Goal: Task Accomplishment & Management: Complete application form

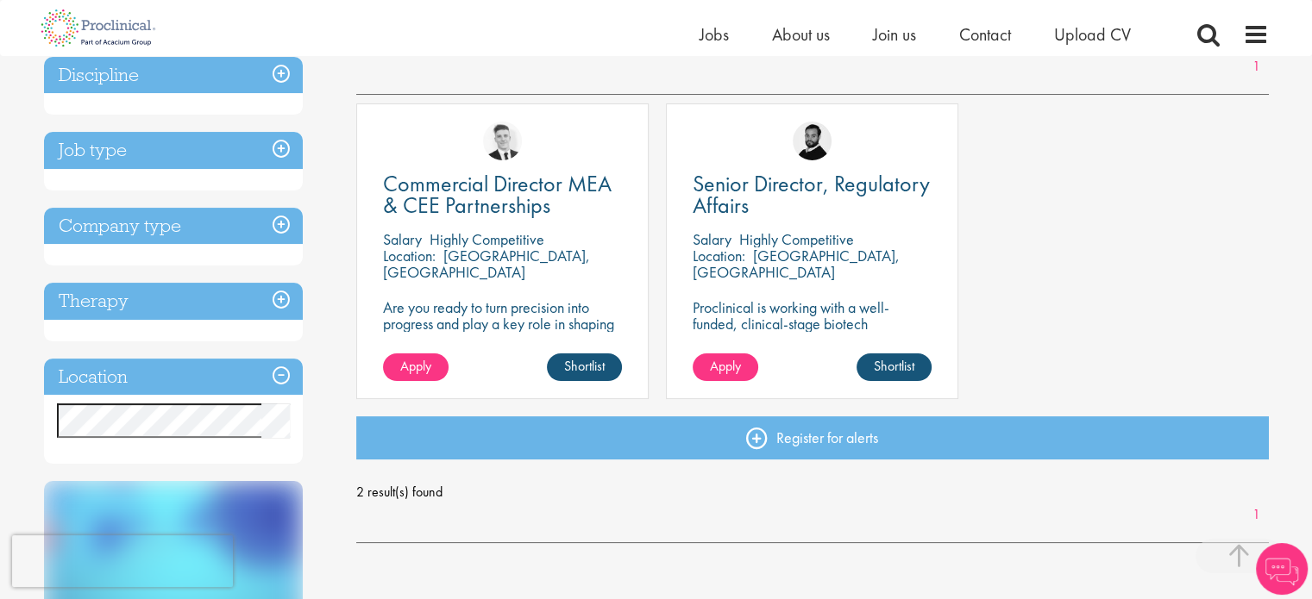
scroll to position [290, 0]
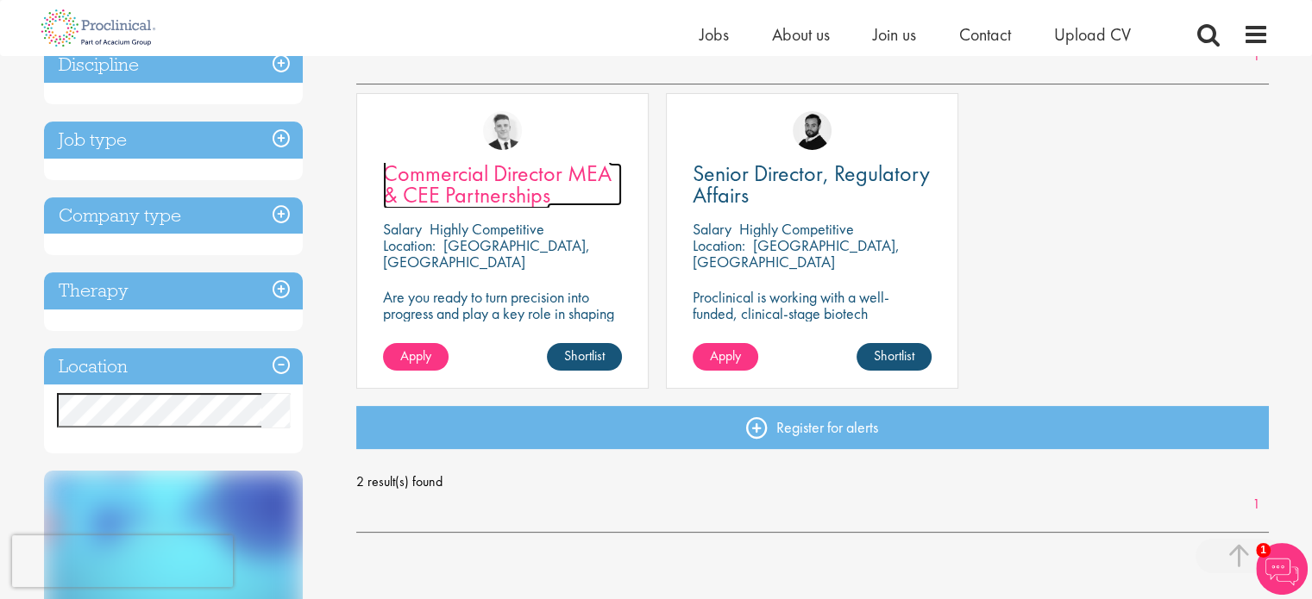
click at [475, 179] on span "Commercial Director MEA & CEE Partnerships" at bounding box center [497, 184] width 229 height 51
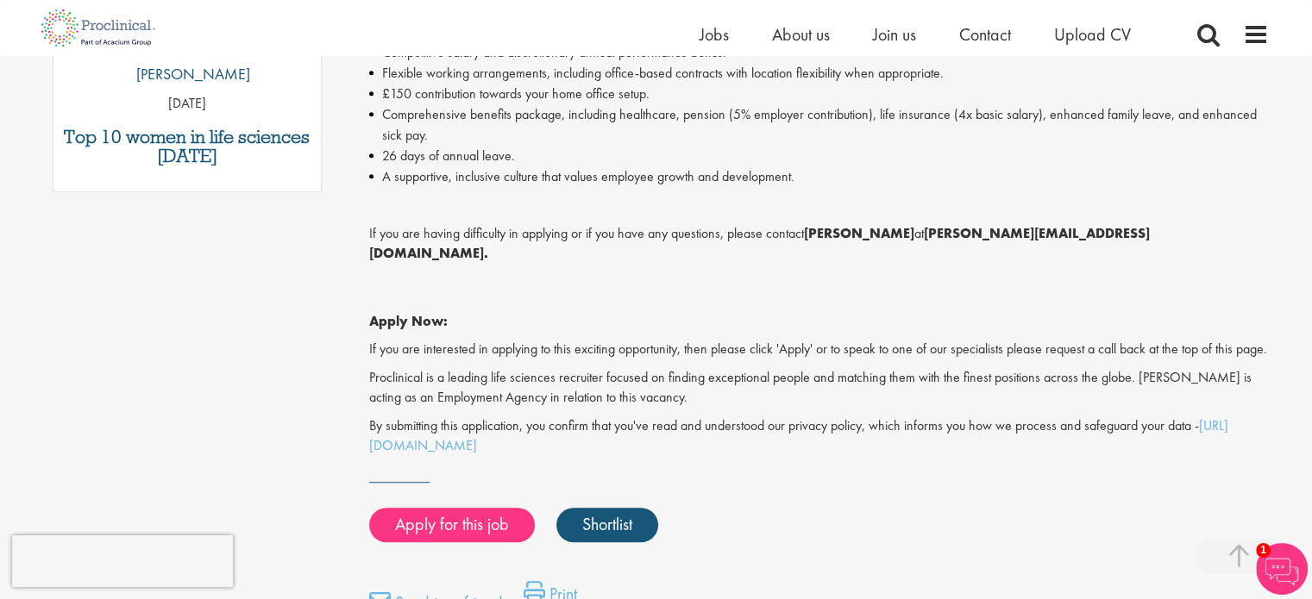
scroll to position [1066, 0]
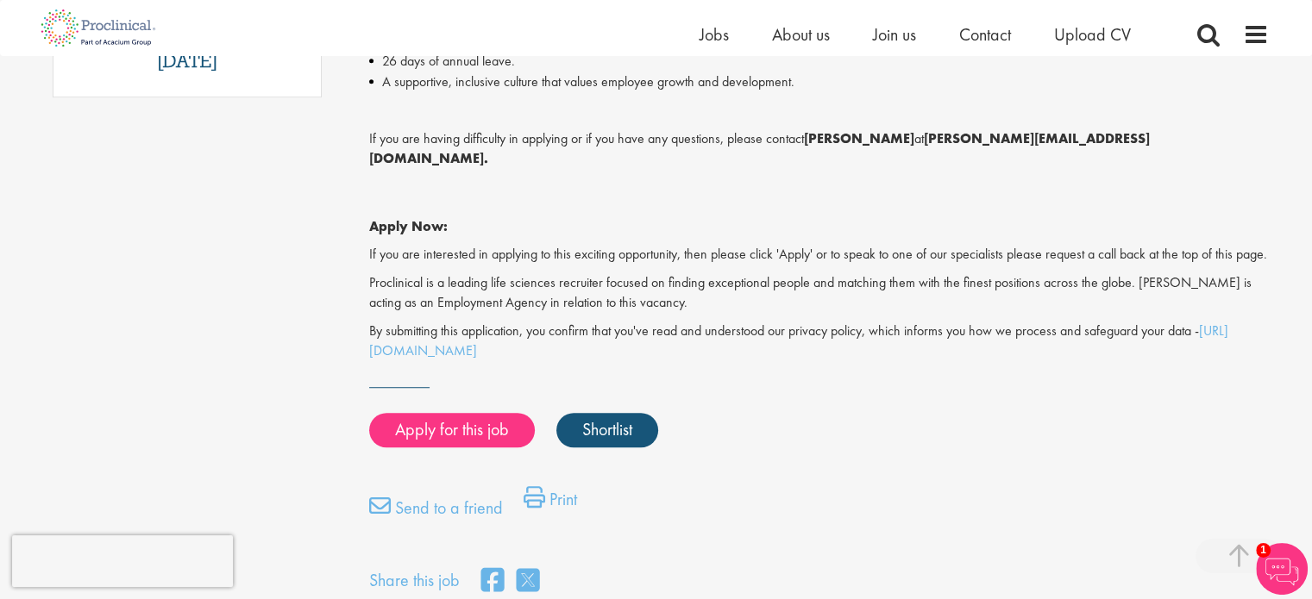
drag, startPoint x: 1322, startPoint y: 47, endPoint x: 1324, endPoint y: 320, distance: 273.4
click at [1311, 320] on html "This website uses cookies. By continuing to use this site, you are giving your …" at bounding box center [656, 78] width 1312 height 2473
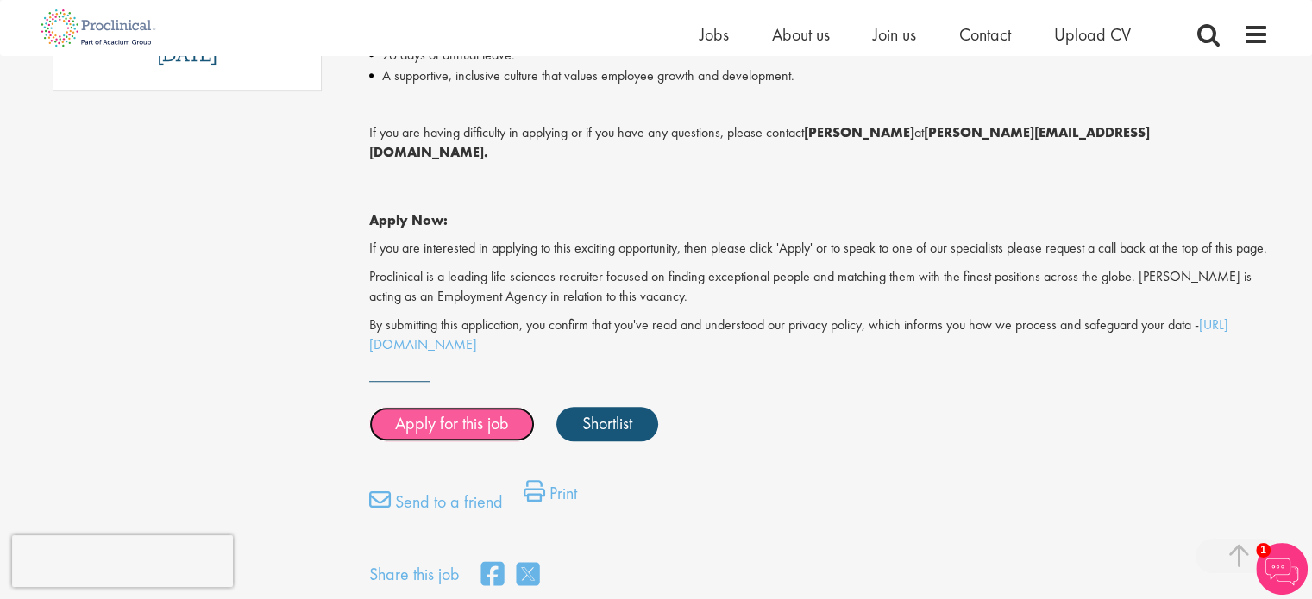
click at [428, 413] on link "Apply for this job" at bounding box center [452, 424] width 166 height 34
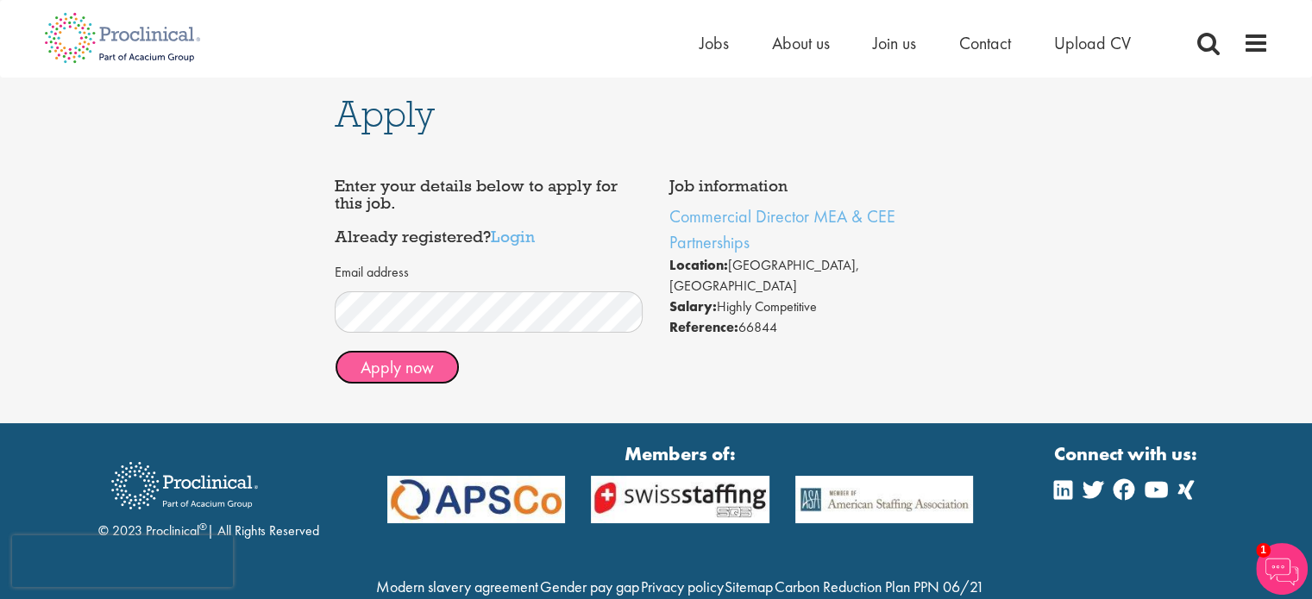
click at [427, 367] on button "Apply now" at bounding box center [397, 367] width 125 height 34
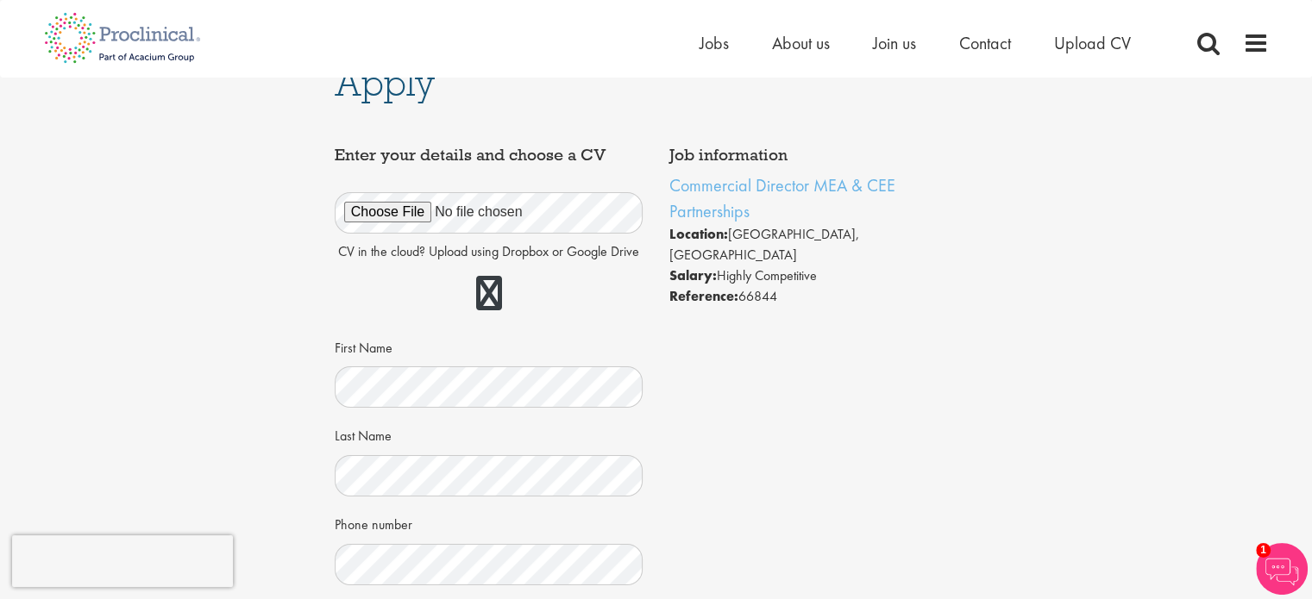
scroll to position [3, 0]
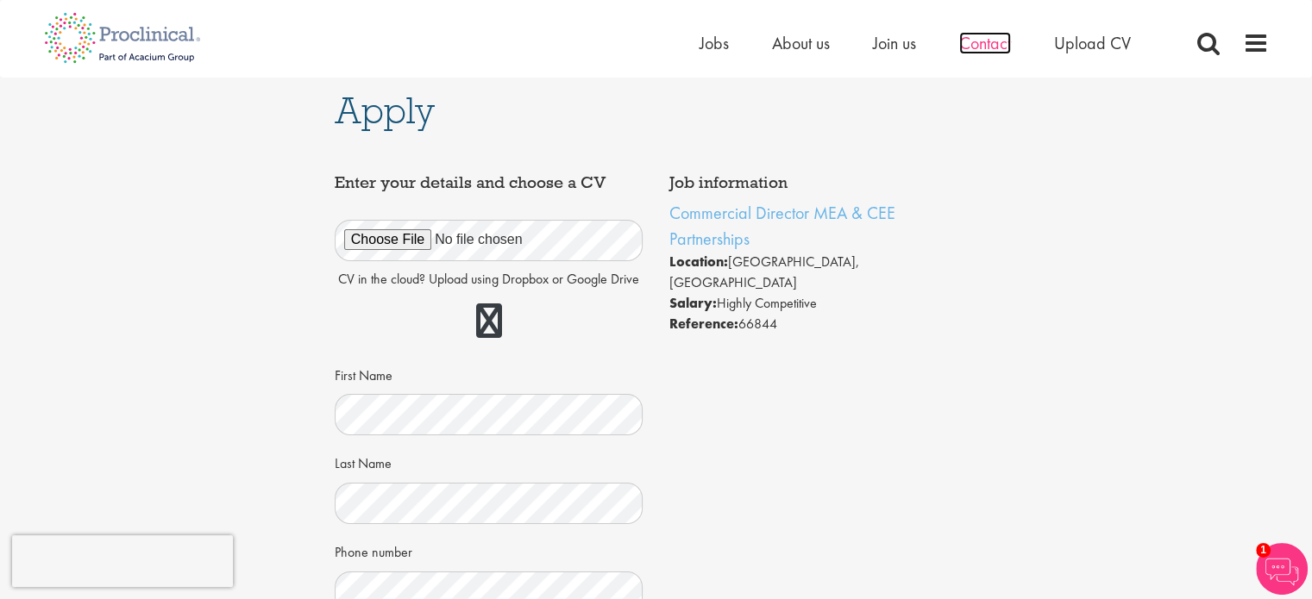
click at [994, 42] on span "Contact" at bounding box center [985, 43] width 52 height 22
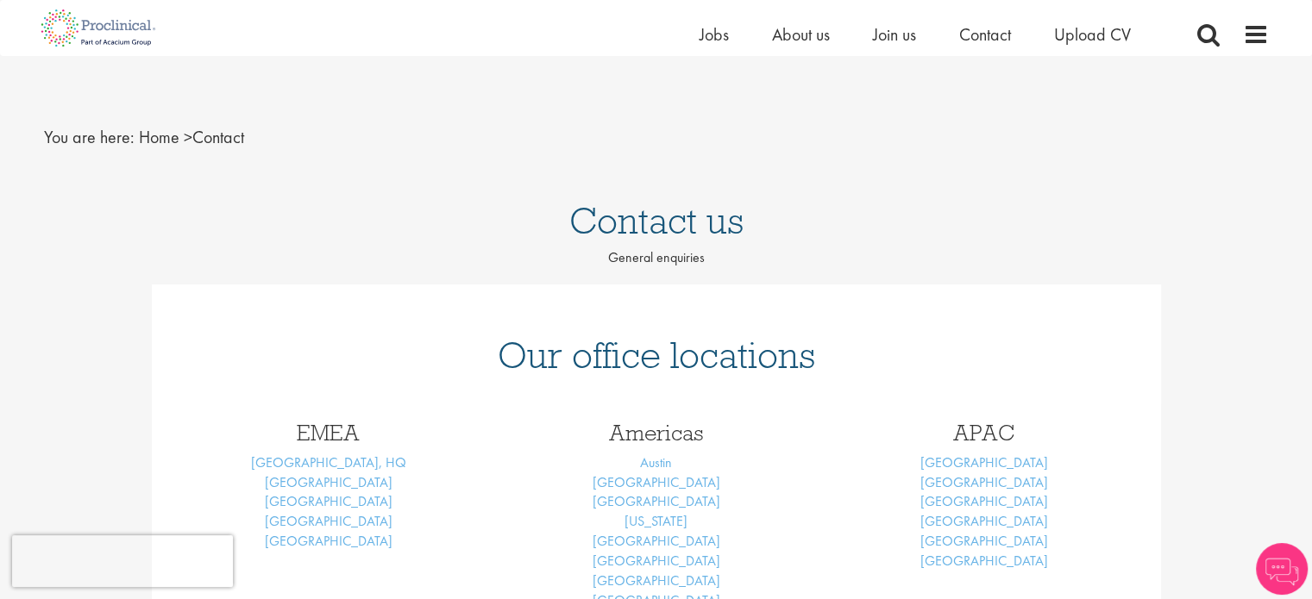
scroll to position [141, 0]
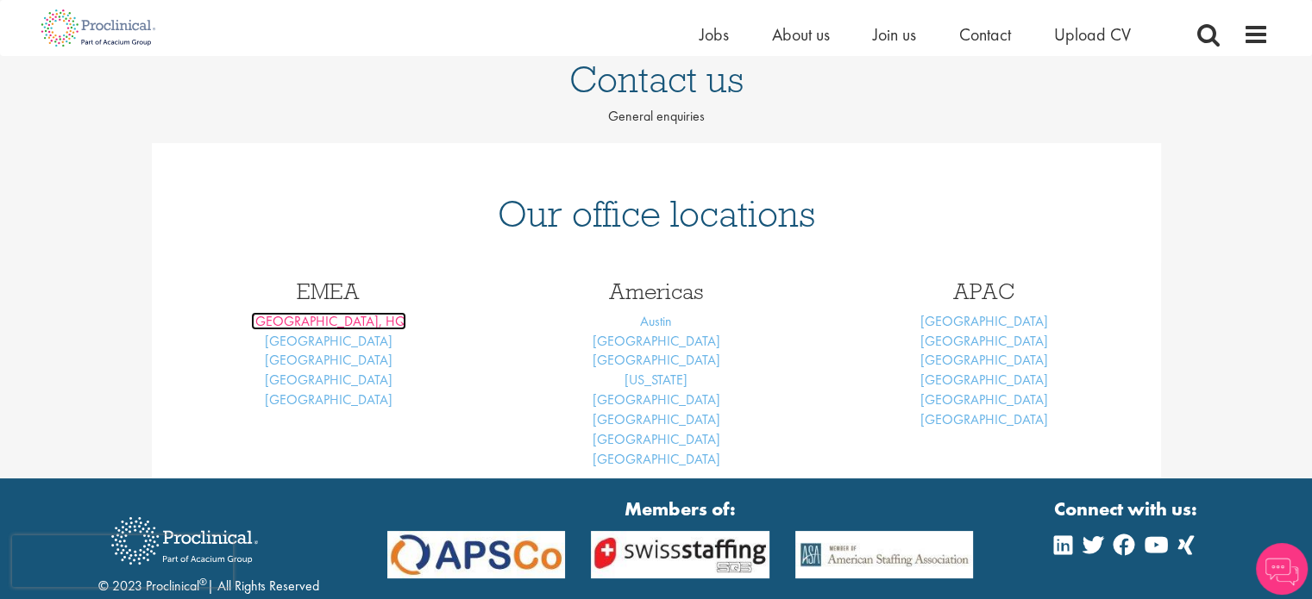
click at [352, 326] on link "[GEOGRAPHIC_DATA], HQ" at bounding box center [328, 321] width 155 height 18
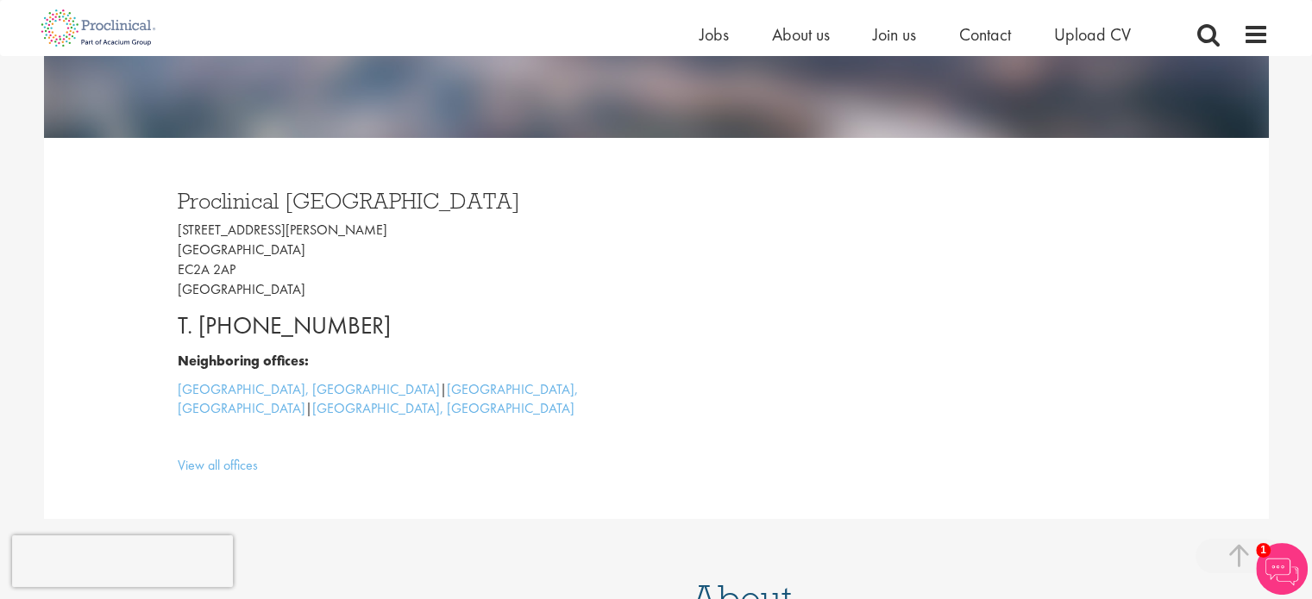
scroll to position [476, 0]
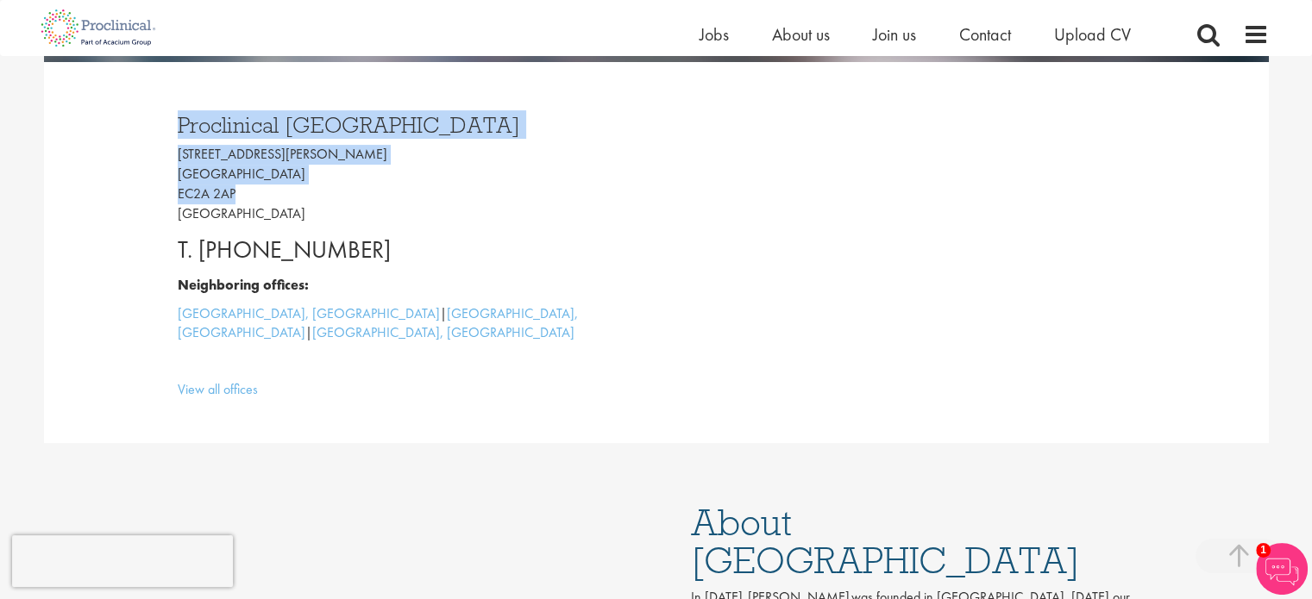
drag, startPoint x: 254, startPoint y: 202, endPoint x: 177, endPoint y: 124, distance: 109.2
click at [177, 124] on div "Proclinical [GEOGRAPHIC_DATA] [STREET_ADDRESS][PERSON_NAME] T. [PHONE_NUMBER] N…" at bounding box center [411, 253] width 492 height 312
copy div "Proclinical [GEOGRAPHIC_DATA] [STREET_ADDRESS][PERSON_NAME]"
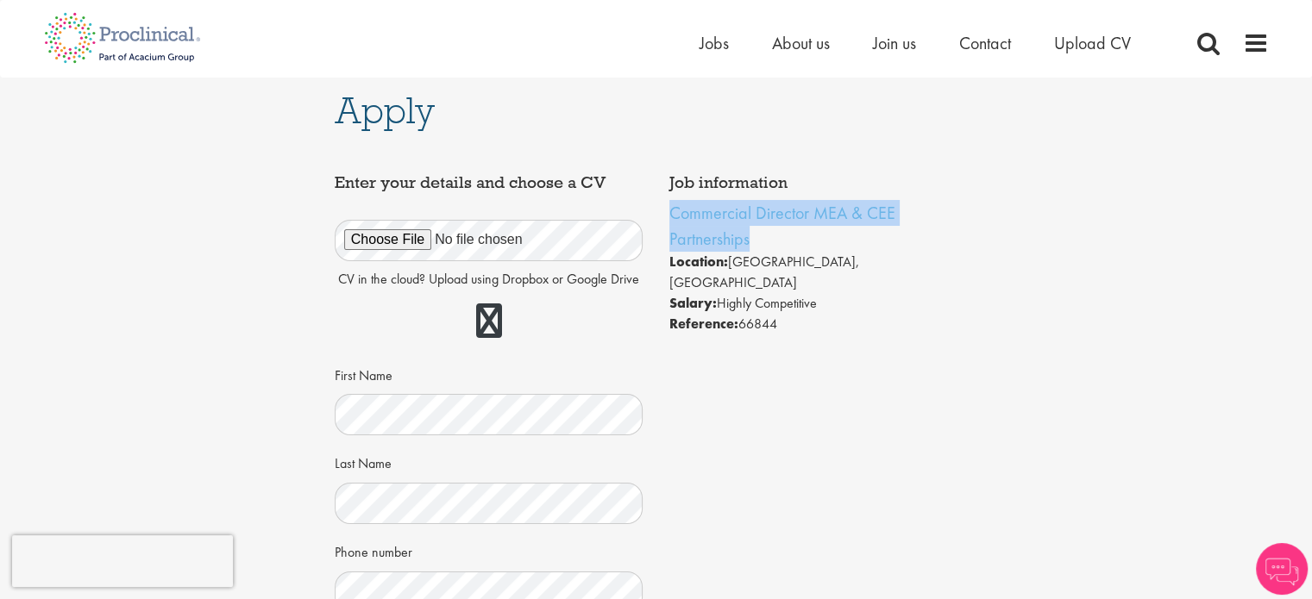
drag, startPoint x: 978, startPoint y: 213, endPoint x: 662, endPoint y: 216, distance: 315.7
click at [662, 216] on div "Apply Job information Commercial Director MEA & CEE Partnerships Location: Lond…" at bounding box center [656, 541] width 669 height 935
copy link "Commercial Director MEA & CEE Partnerships"
drag, startPoint x: 784, startPoint y: 277, endPoint x: 742, endPoint y: 278, distance: 42.3
click at [742, 314] on li "Reference: 66844" at bounding box center [823, 324] width 309 height 21
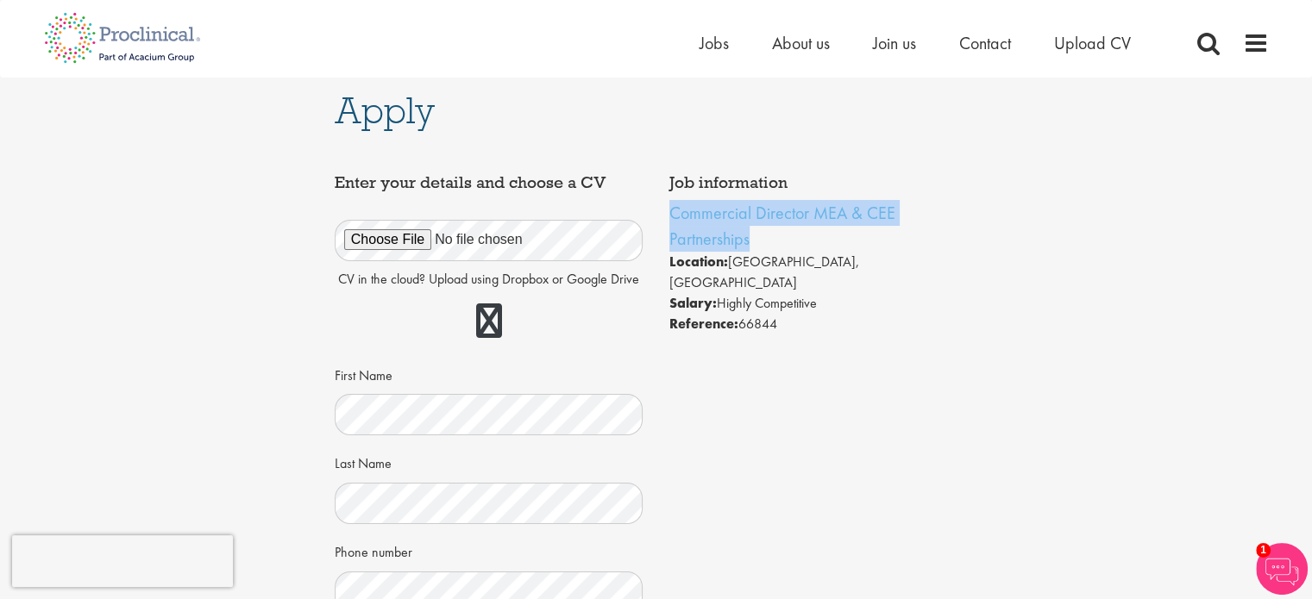
copy li "66844"
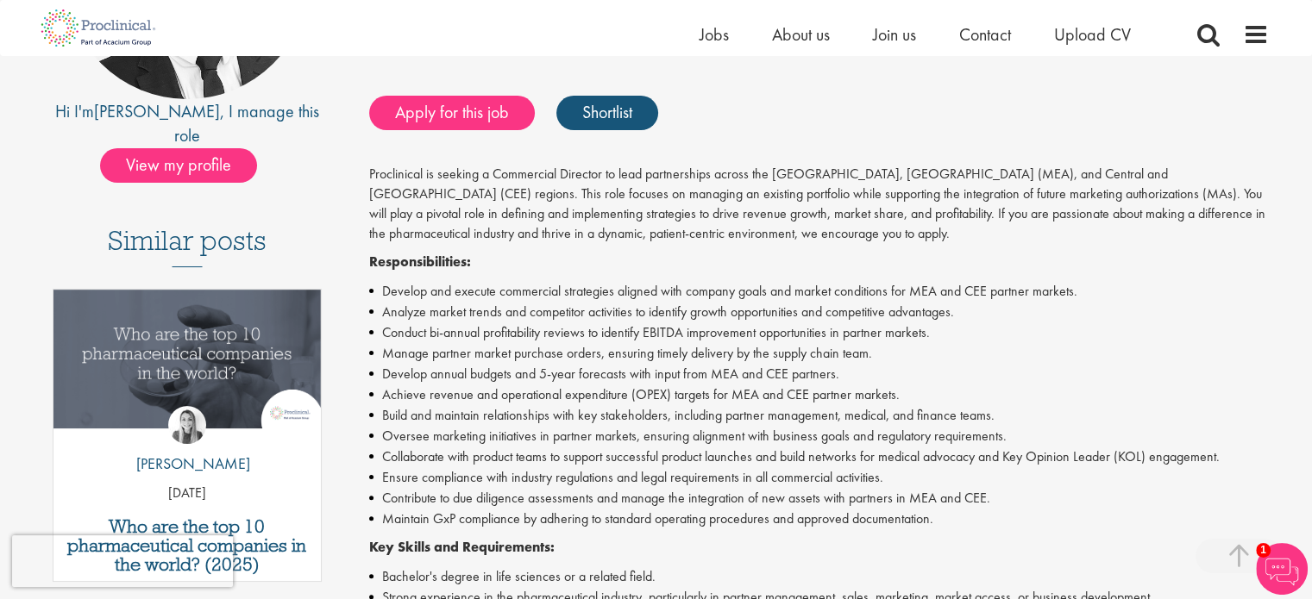
scroll to position [327, 0]
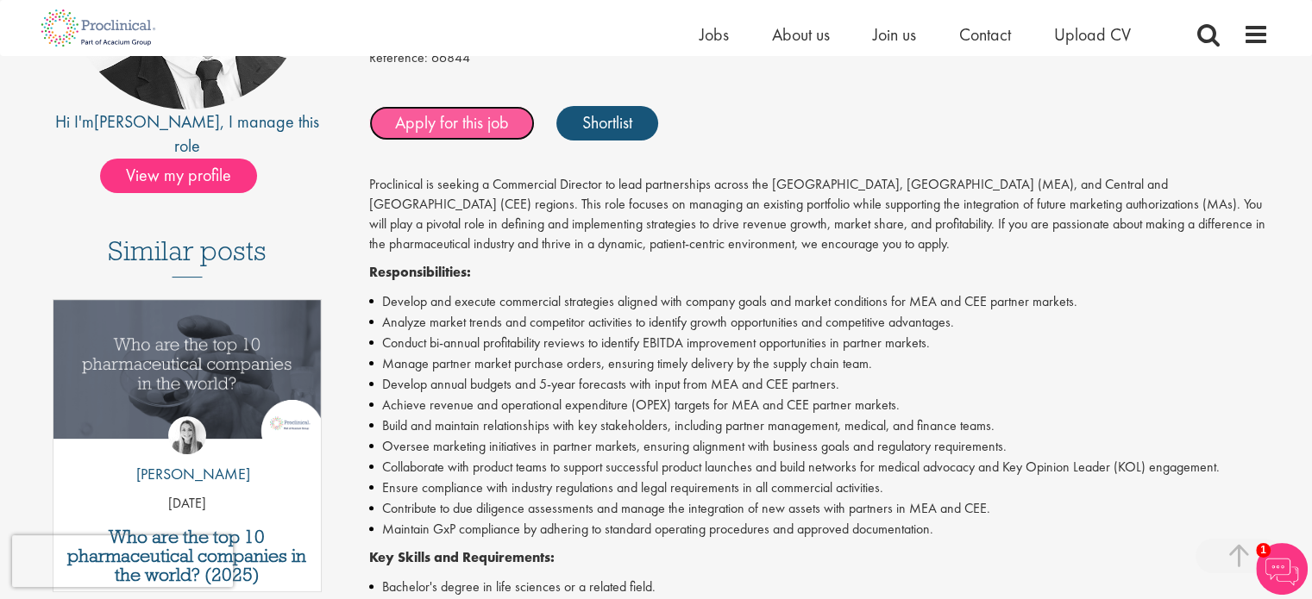
click at [482, 130] on link "Apply for this job" at bounding box center [452, 123] width 166 height 34
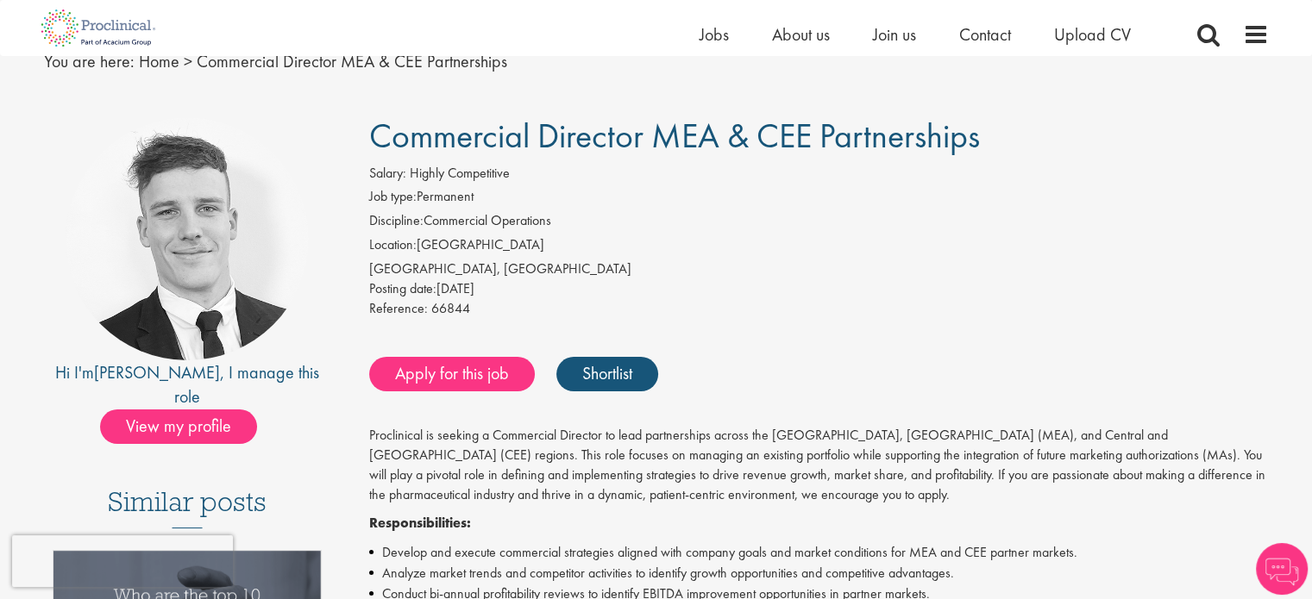
scroll to position [69, 0]
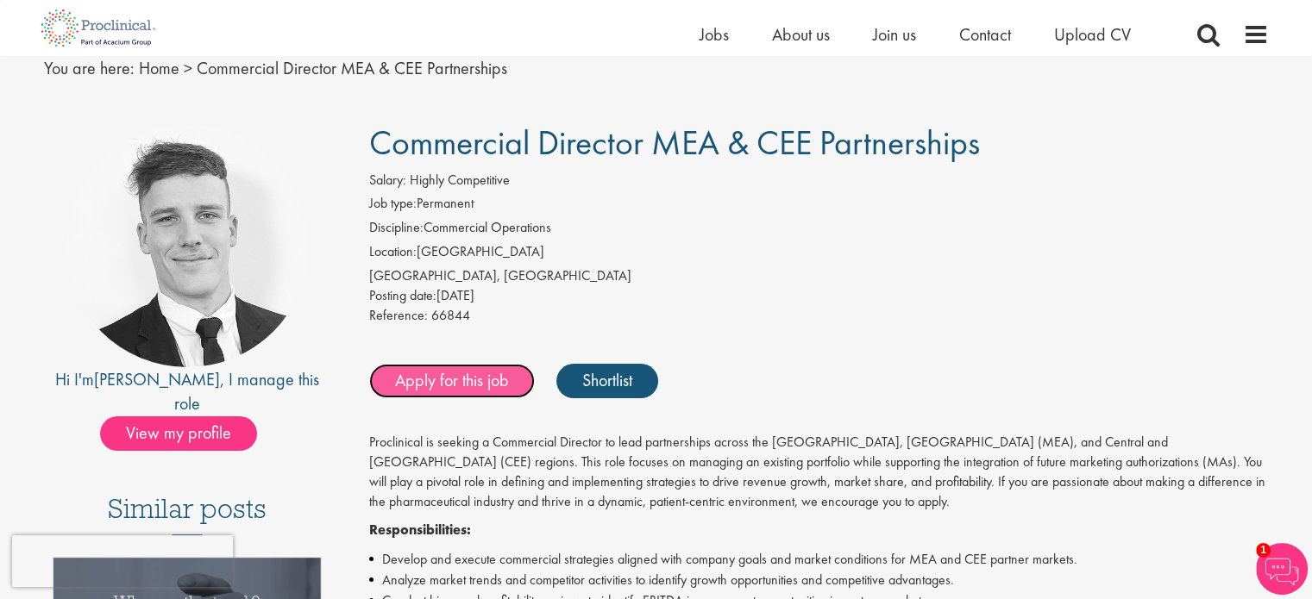
click at [511, 389] on link "Apply for this job" at bounding box center [452, 381] width 166 height 34
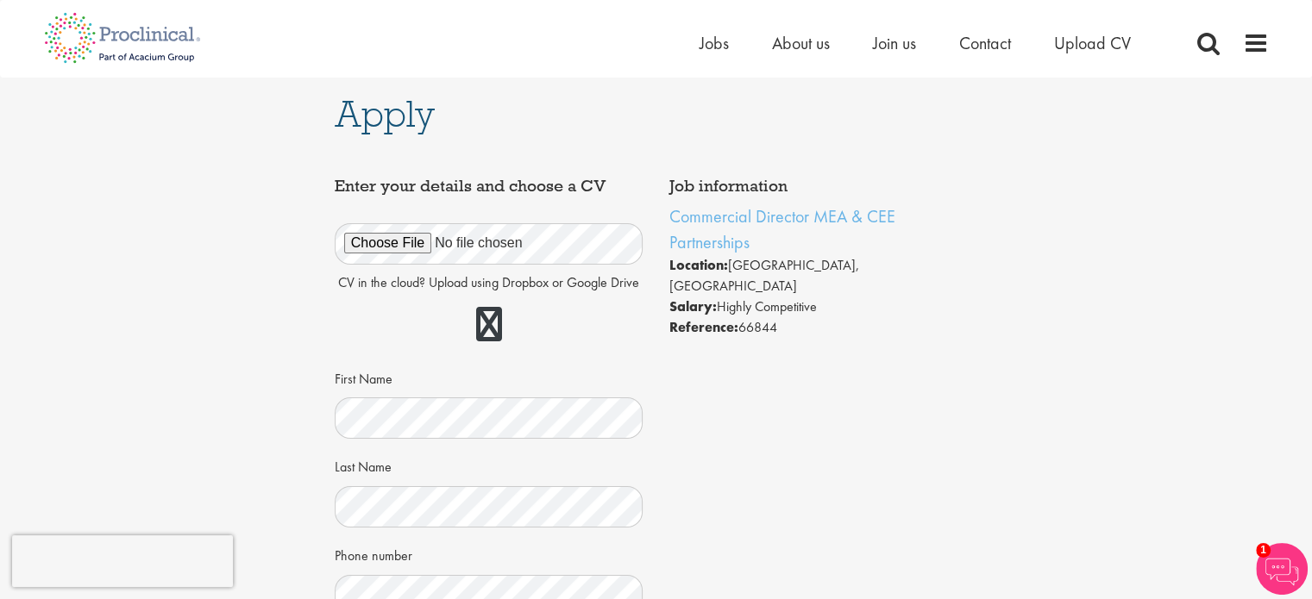
drag, startPoint x: 784, startPoint y: 282, endPoint x: 742, endPoint y: 279, distance: 42.3
click at [742, 317] on li "Reference: 66844" at bounding box center [823, 327] width 309 height 21
copy li "66844"
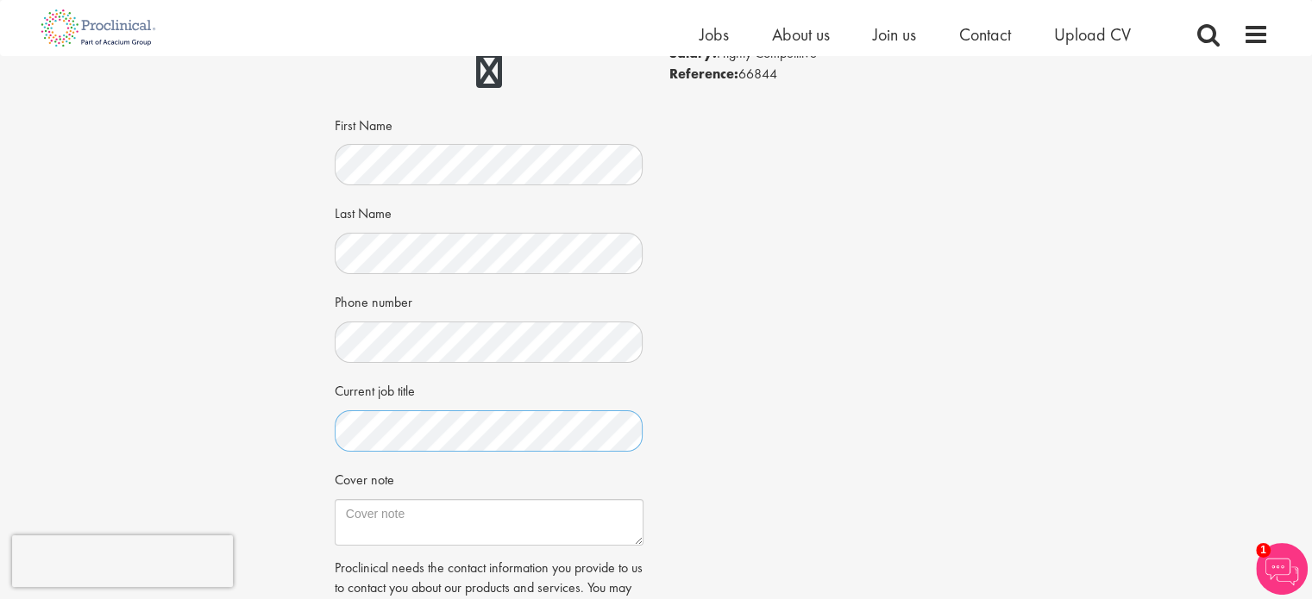
scroll to position [235, 0]
click at [531, 524] on textarea "Cover note" at bounding box center [489, 520] width 309 height 47
paste textarea "Dear Mr Daniel, I'm writing to express my interest in the Commercial Director M…"
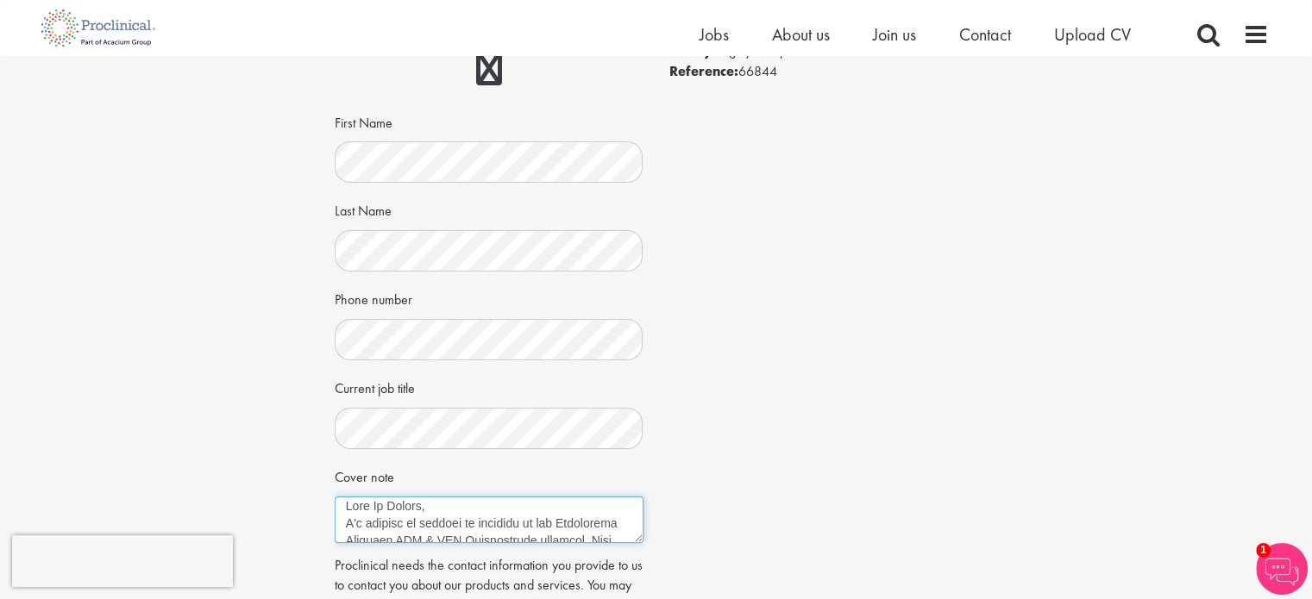
scroll to position [0, 0]
click at [600, 508] on textarea "Cover note" at bounding box center [489, 520] width 309 height 47
click at [597, 517] on textarea "Cover note" at bounding box center [489, 520] width 309 height 47
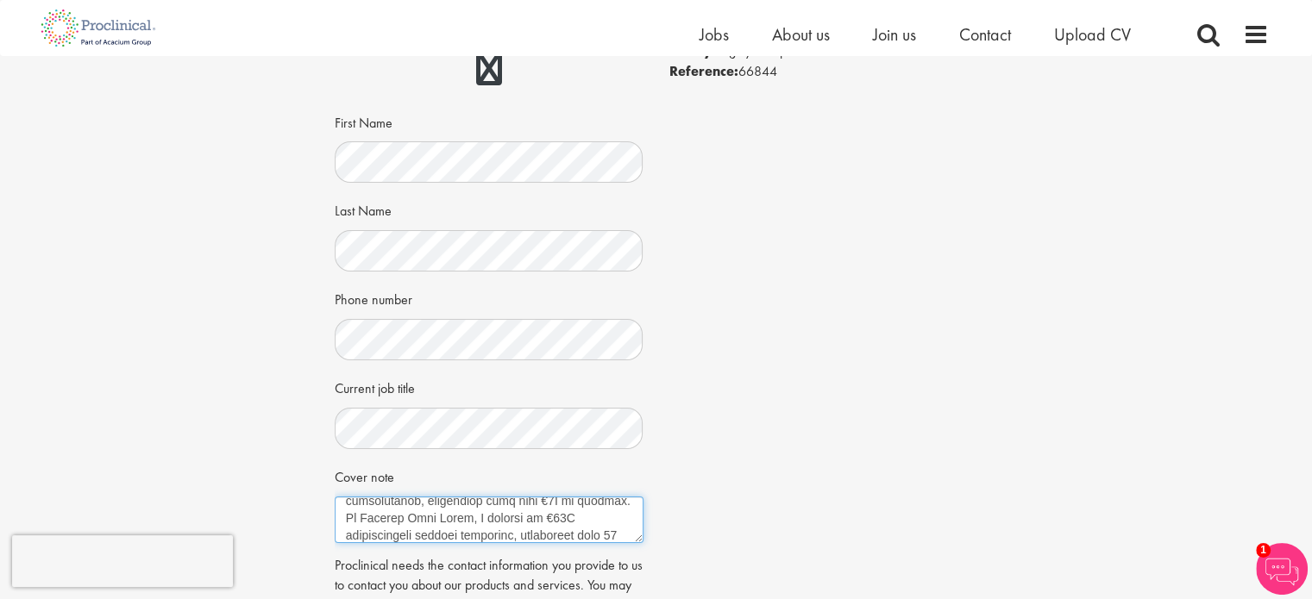
click at [597, 527] on textarea "Cover note" at bounding box center [489, 520] width 309 height 47
click at [597, 517] on textarea "Cover note" at bounding box center [489, 520] width 309 height 47
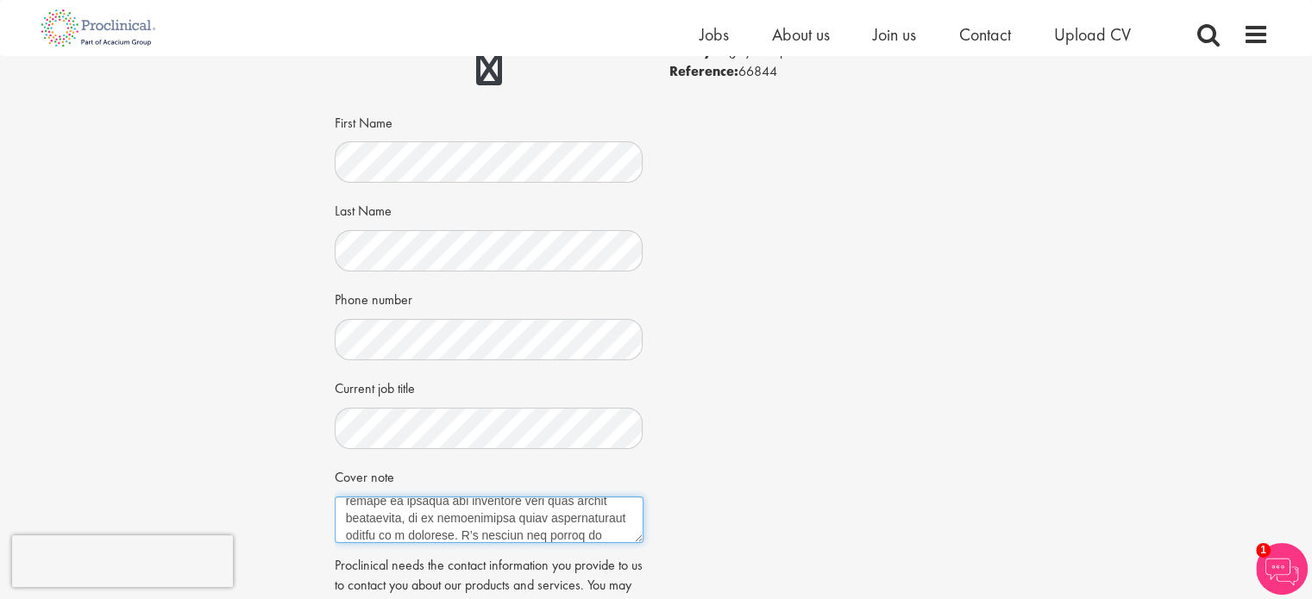
scroll to position [925, 0]
click at [597, 517] on textarea "Cover note" at bounding box center [489, 520] width 309 height 47
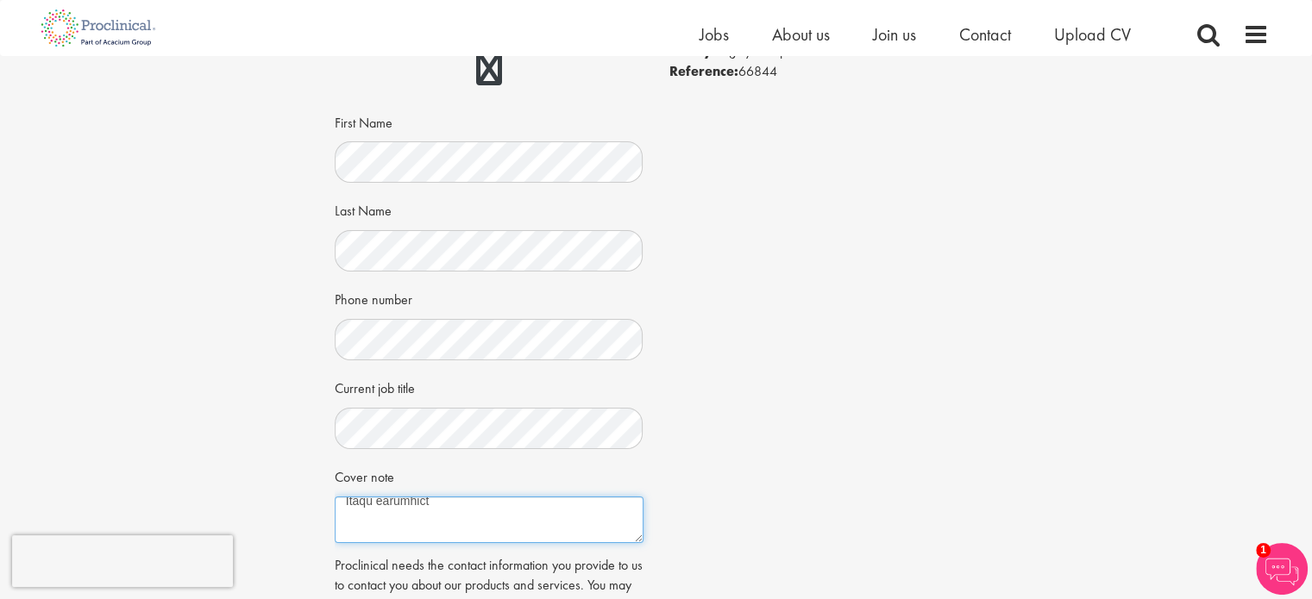
scroll to position [1080, 0]
click at [597, 517] on textarea "Cover note" at bounding box center [489, 520] width 309 height 47
type textarea "Dear Mr Daniel, I'm writing to express my interest in the Commercial Director M…"
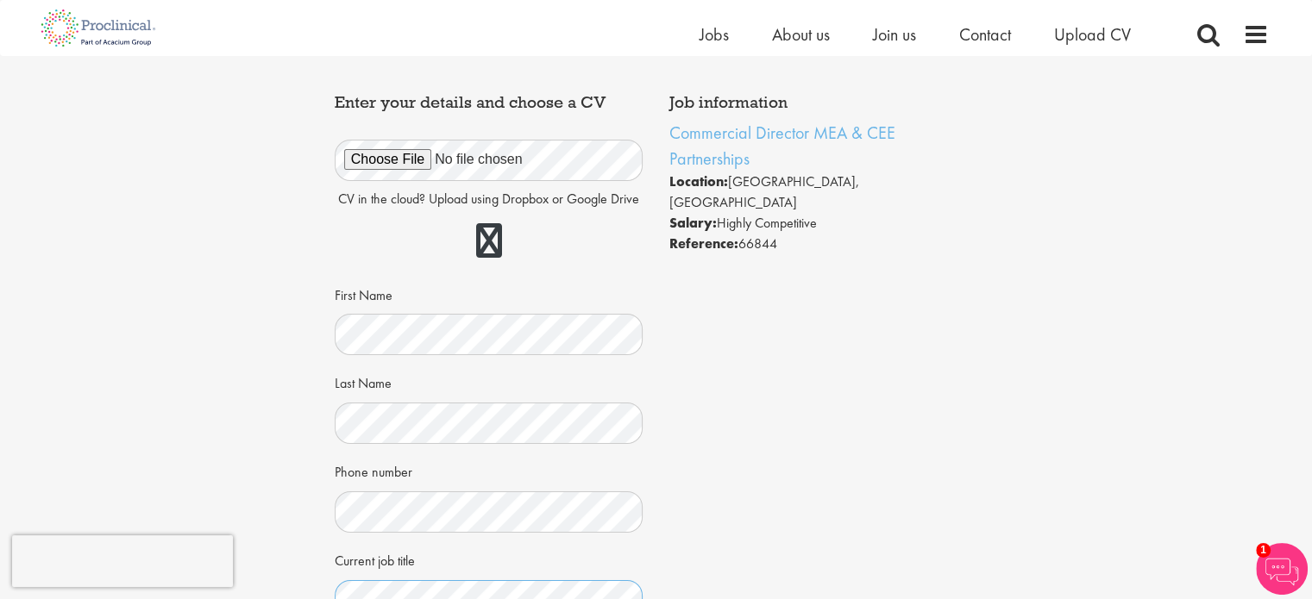
scroll to position [45, 0]
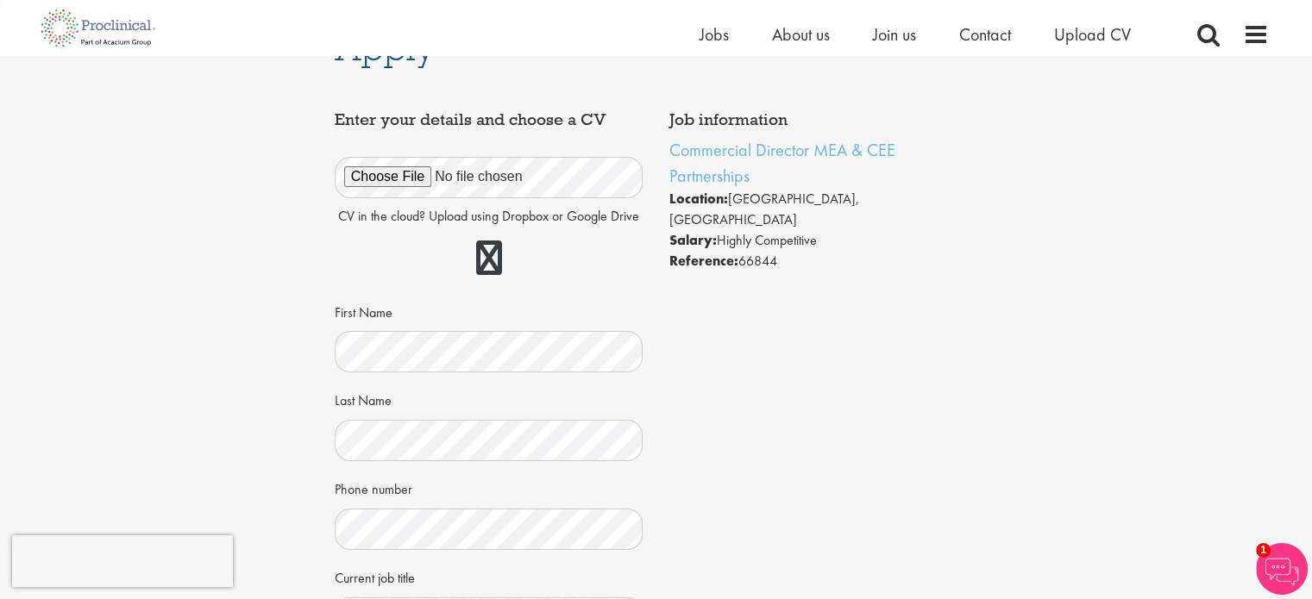
click at [881, 279] on div "Job information Commercial Director MEA & CEE Partnerships Location: London, En…" at bounding box center [656, 512] width 669 height 818
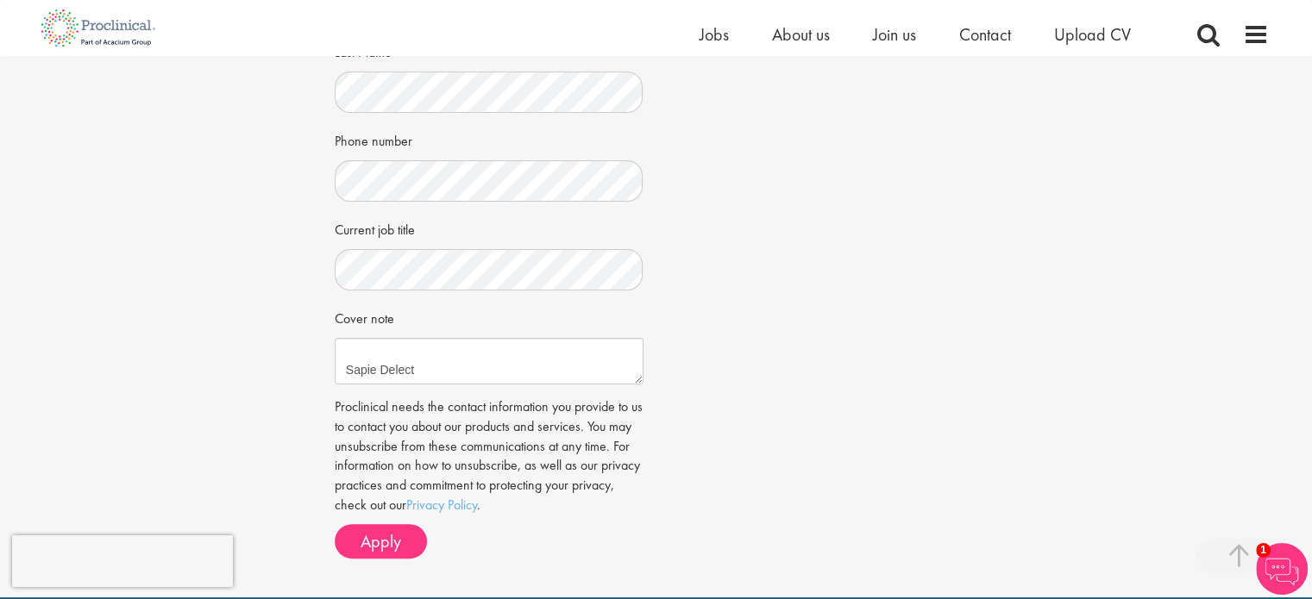
scroll to position [410, 0]
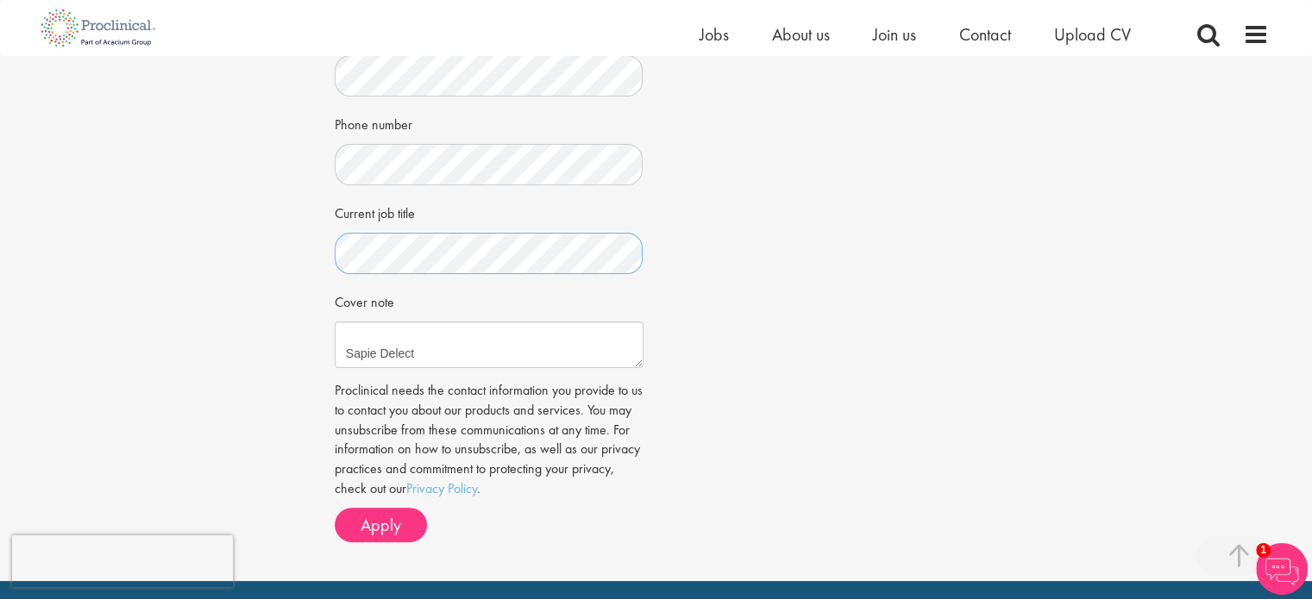
click at [329, 273] on div "Apply Job information Commercial Director MEA & CEE Partnerships Location: Lond…" at bounding box center [656, 113] width 669 height 935
click at [371, 530] on span "Apply" at bounding box center [381, 525] width 41 height 22
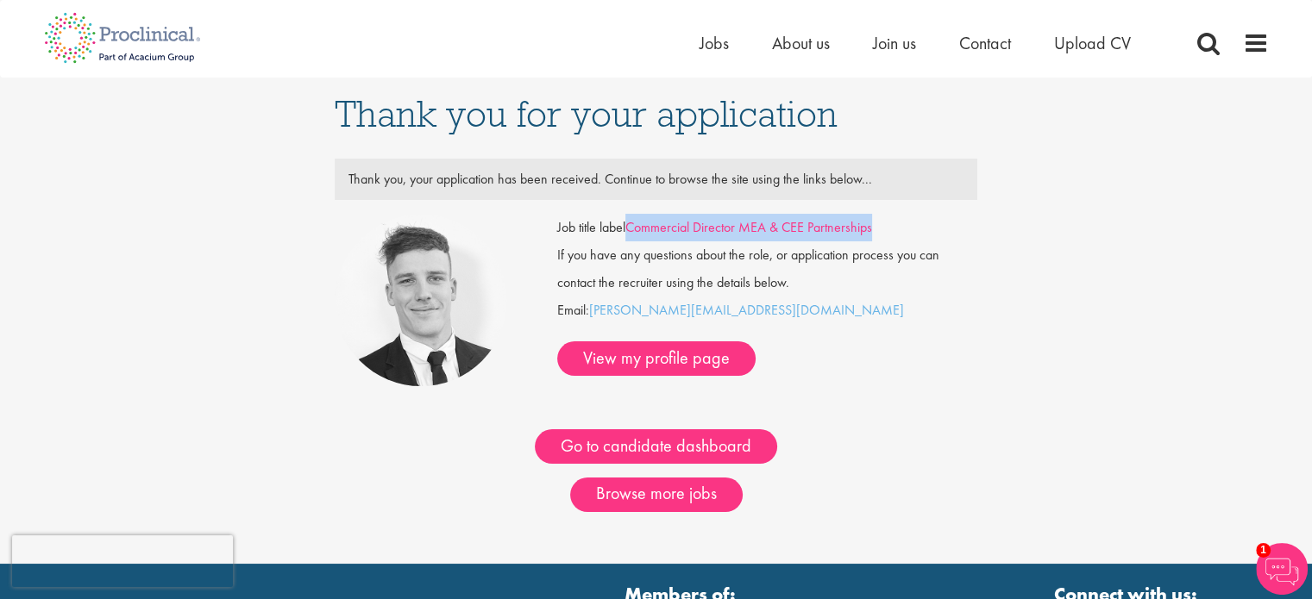
drag, startPoint x: 894, startPoint y: 230, endPoint x: 631, endPoint y: 223, distance: 263.2
click at [631, 223] on div "Job title label Commercial Director MEA & CEE Partnerships" at bounding box center [767, 228] width 446 height 28
copy link "Commercial Director MEA & CEE Partnerships"
click at [1071, 51] on span "Upload CV" at bounding box center [1092, 43] width 77 height 22
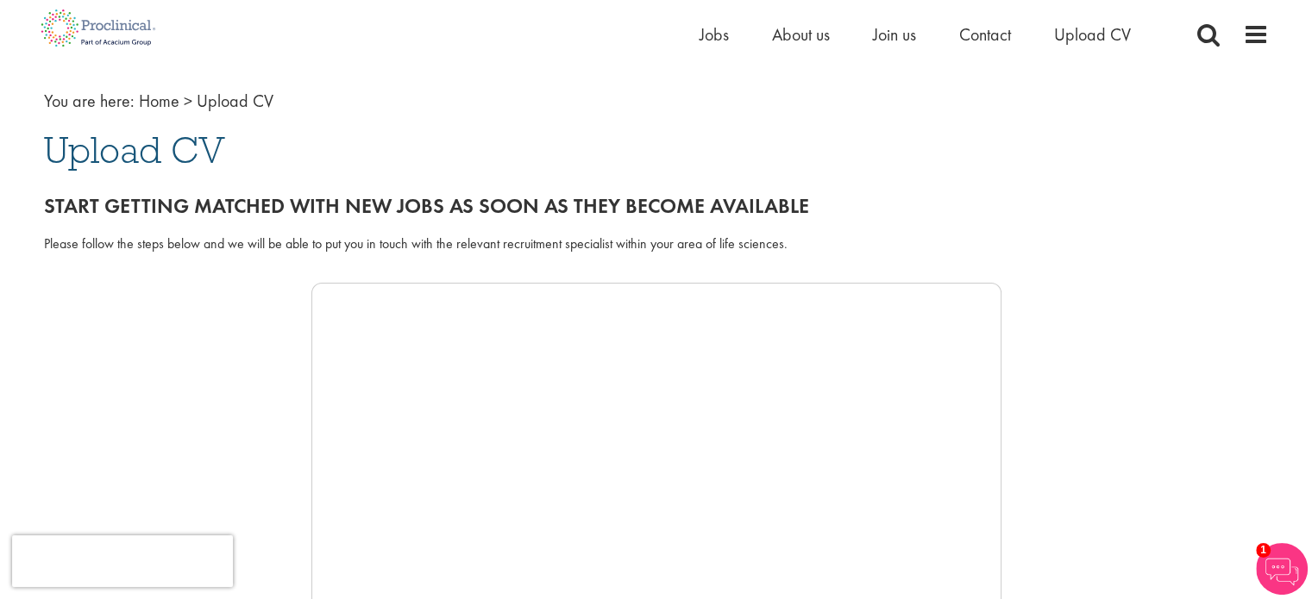
scroll to position [49, 0]
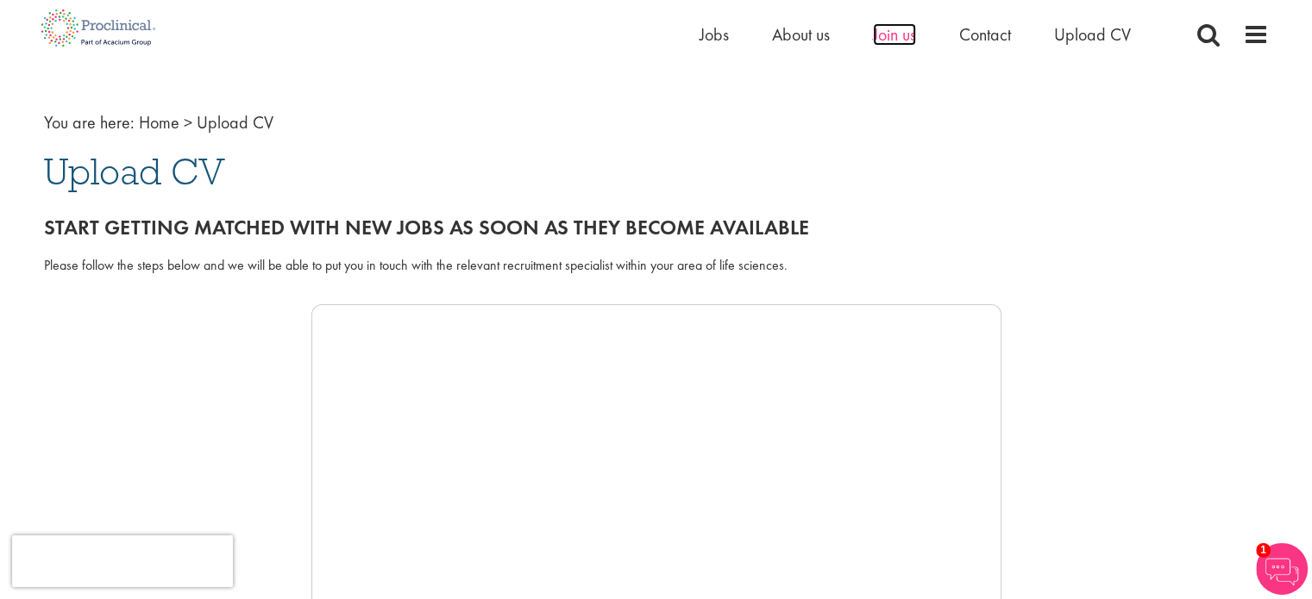
click at [902, 39] on span "Join us" at bounding box center [894, 34] width 43 height 22
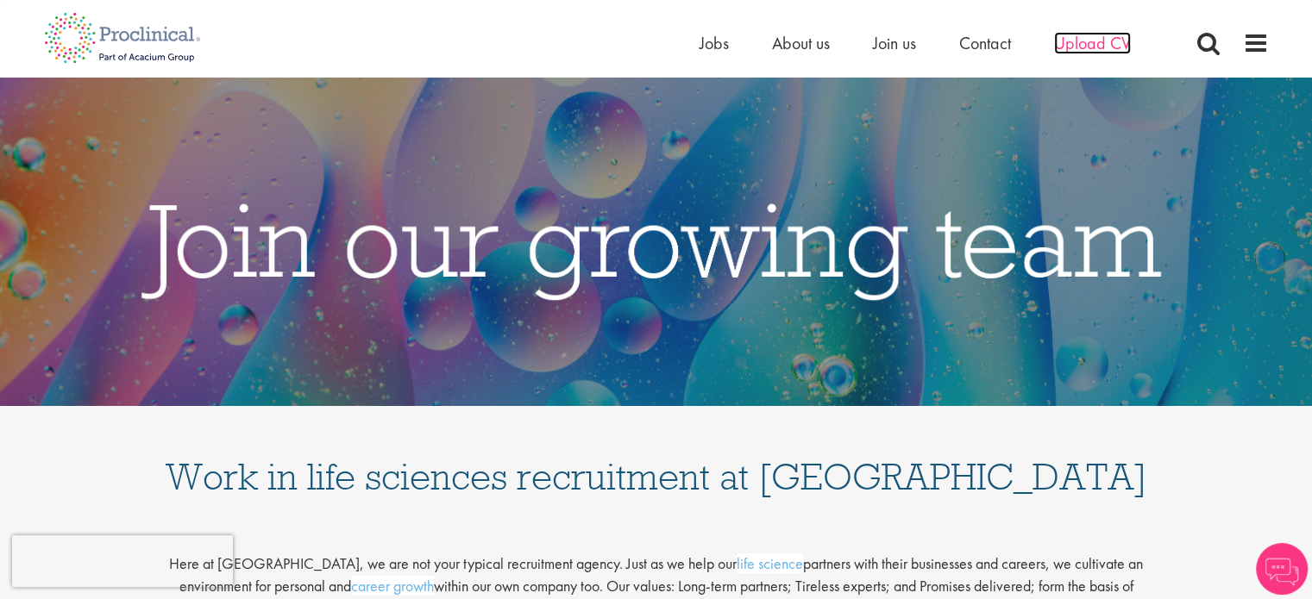
click at [1081, 35] on span "Upload CV" at bounding box center [1092, 43] width 77 height 22
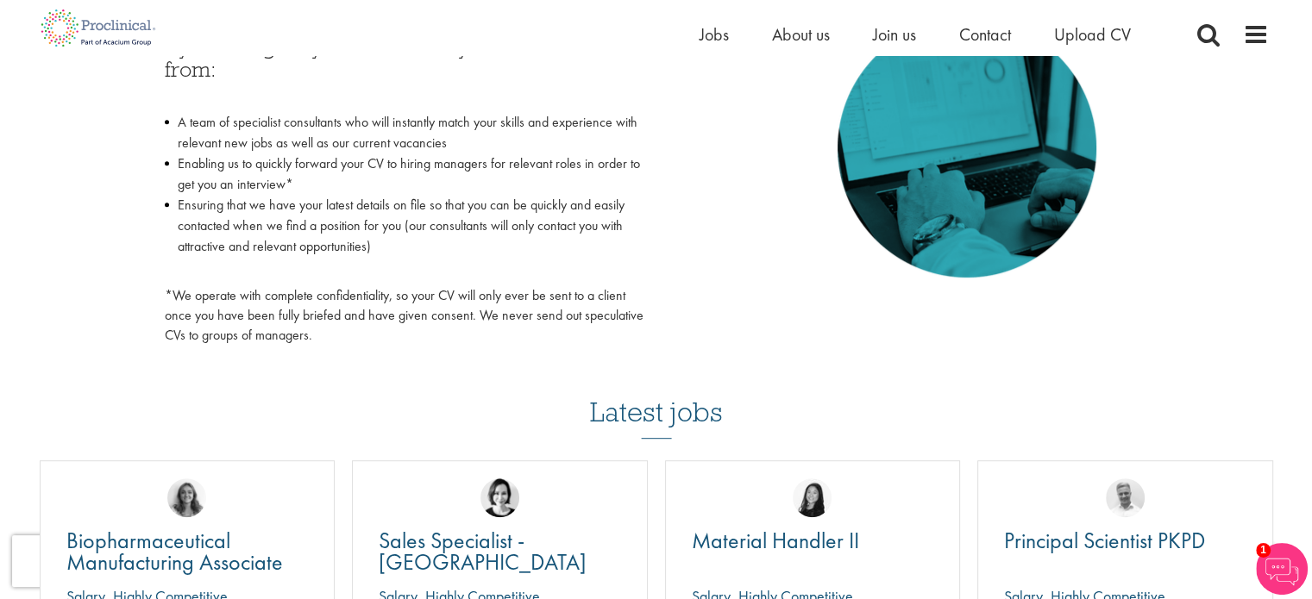
scroll to position [841, 0]
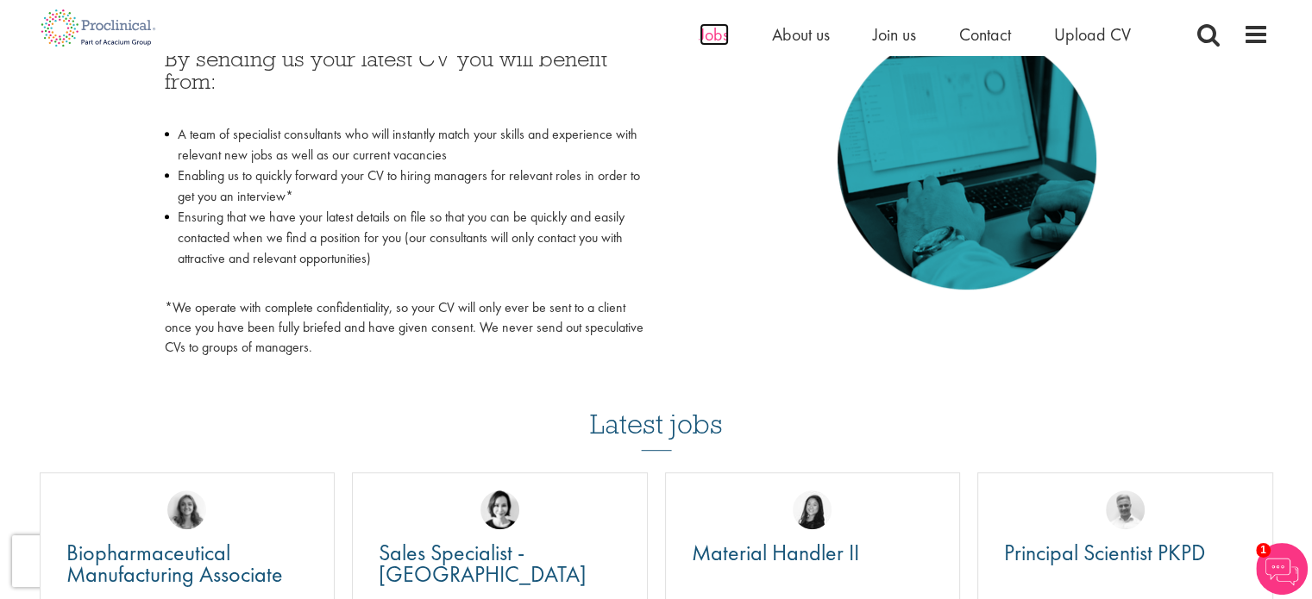
click at [702, 29] on span "Jobs" at bounding box center [713, 34] width 29 height 22
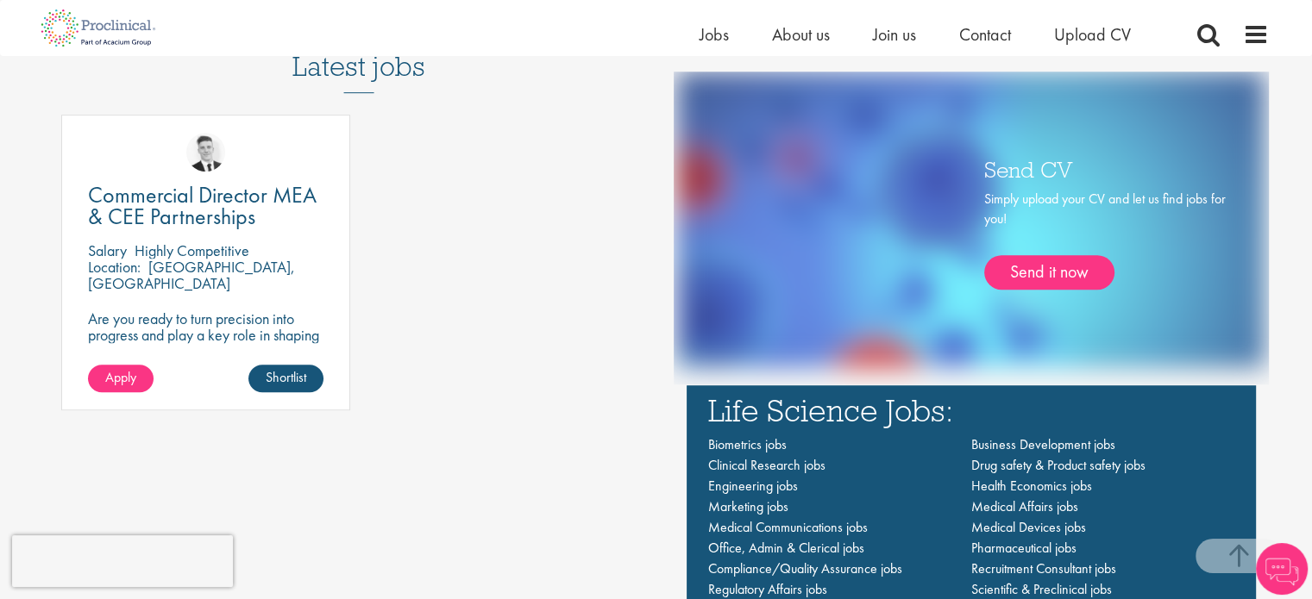
scroll to position [1017, 0]
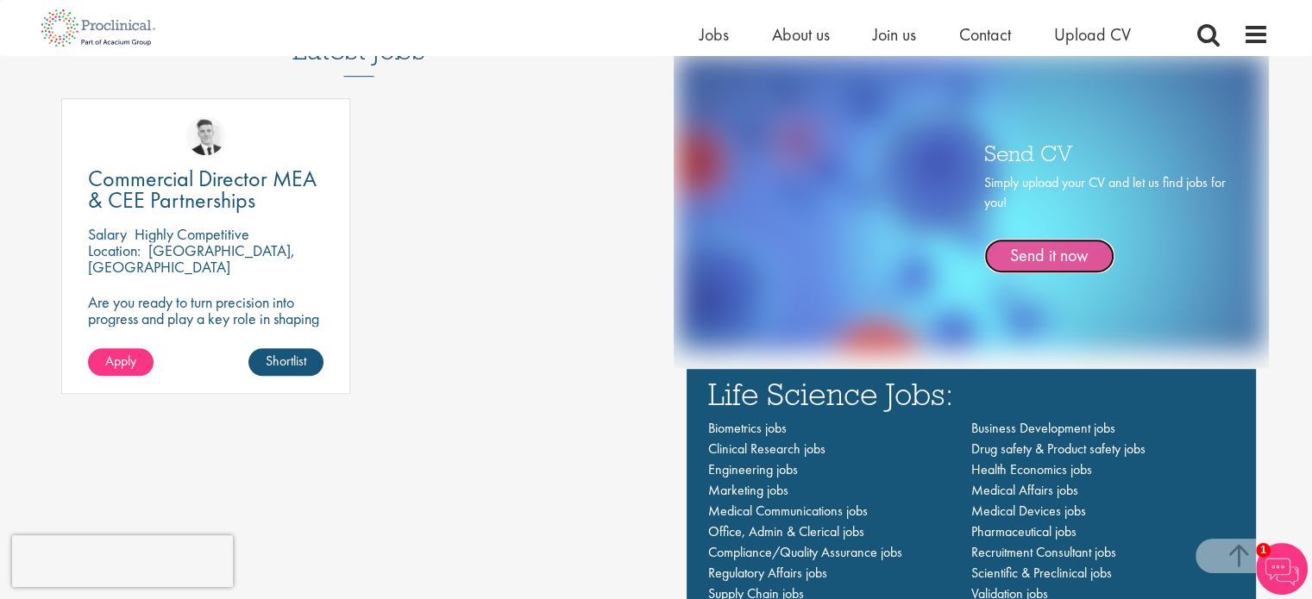
click at [1069, 260] on link "Send it now" at bounding box center [1049, 256] width 130 height 34
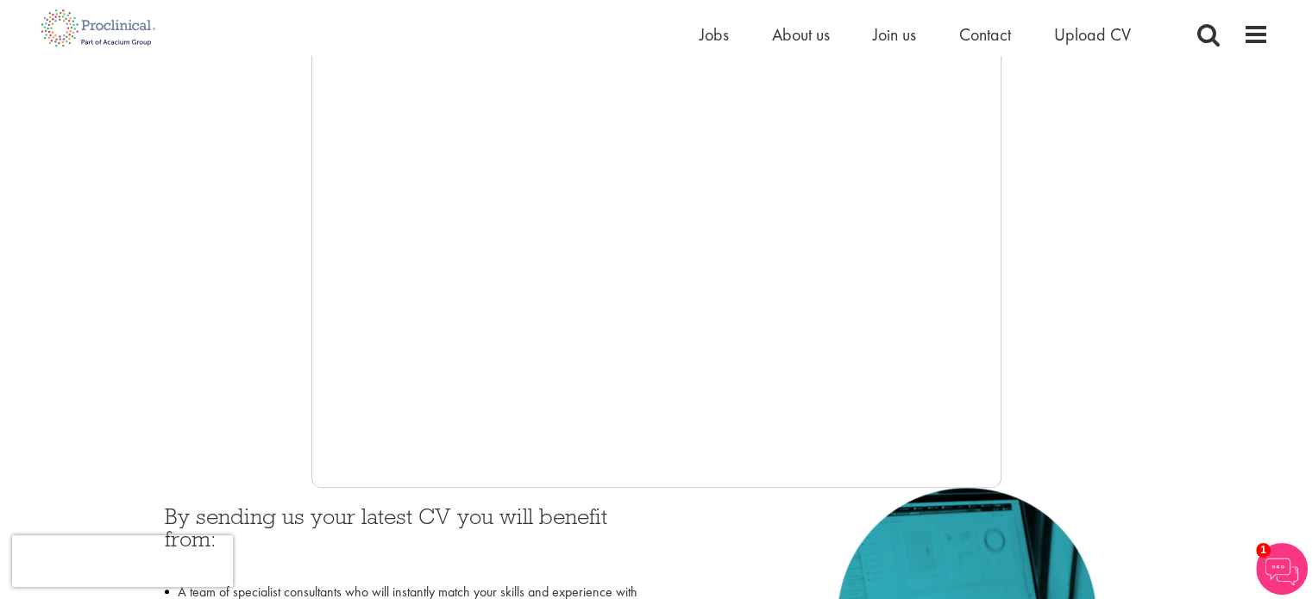
scroll to position [449, 0]
